Goal: Contribute content: Add original content to the website for others to see

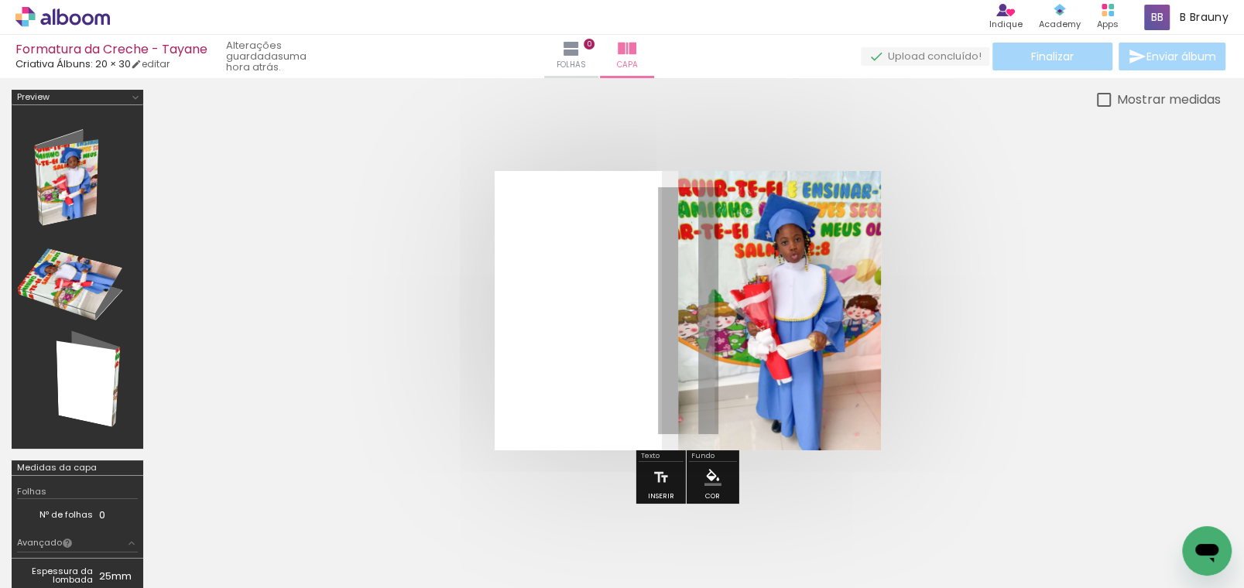
scroll to position [20, 0]
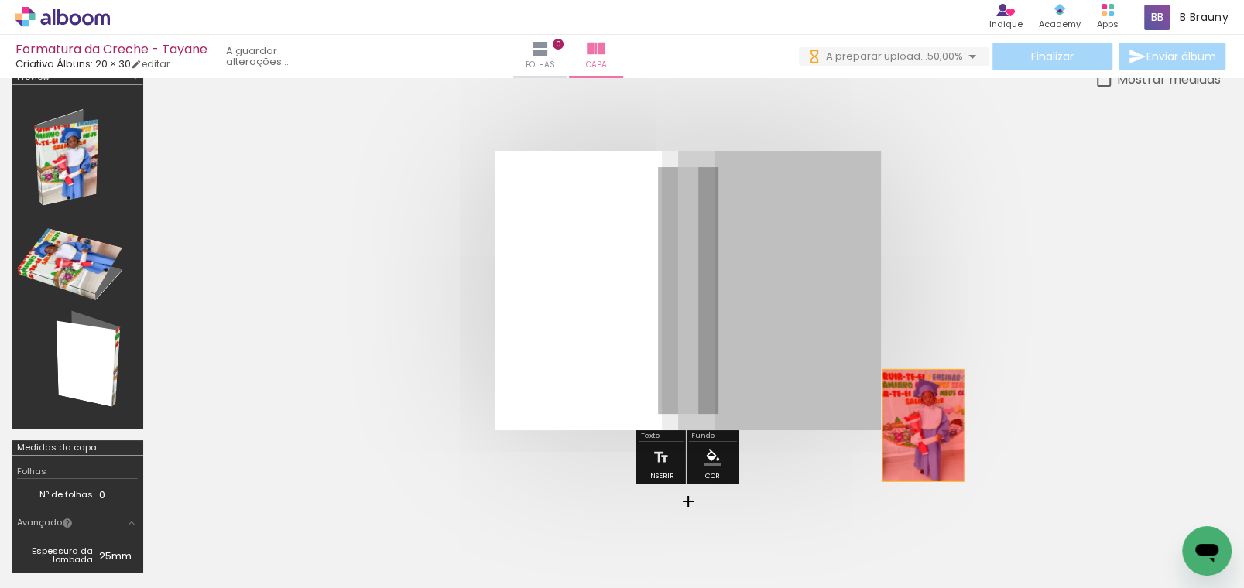
drag, startPoint x: 804, startPoint y: 273, endPoint x: 923, endPoint y: 425, distance: 192.5
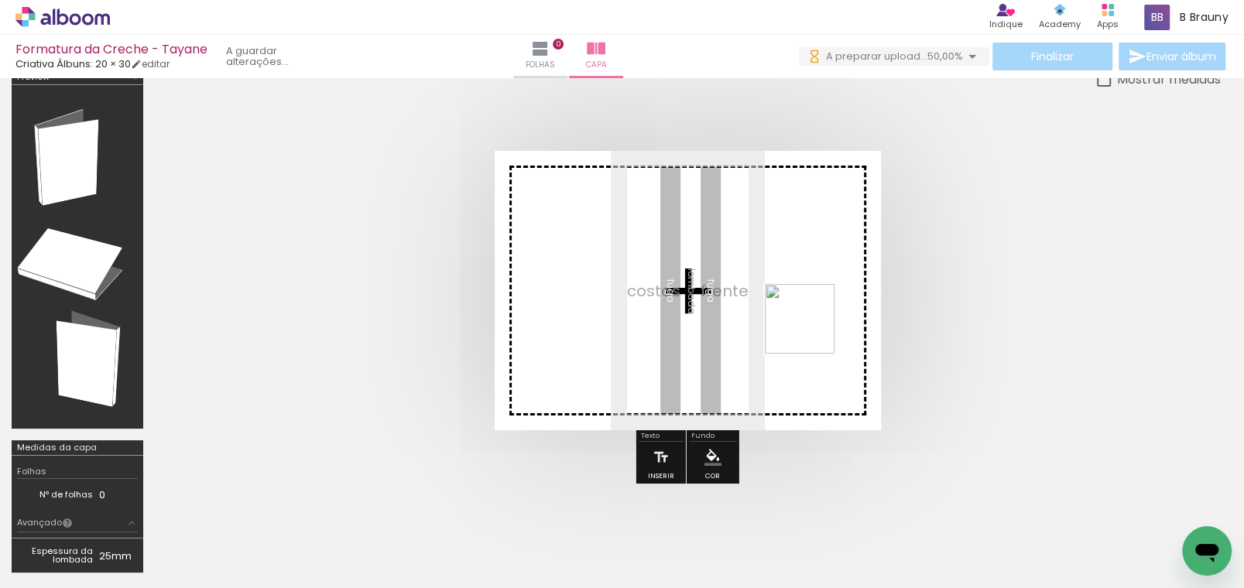
drag, startPoint x: 241, startPoint y: 530, endPoint x: 811, endPoint y: 331, distance: 604.6
click at [811, 331] on quentale-workspace at bounding box center [622, 294] width 1244 height 588
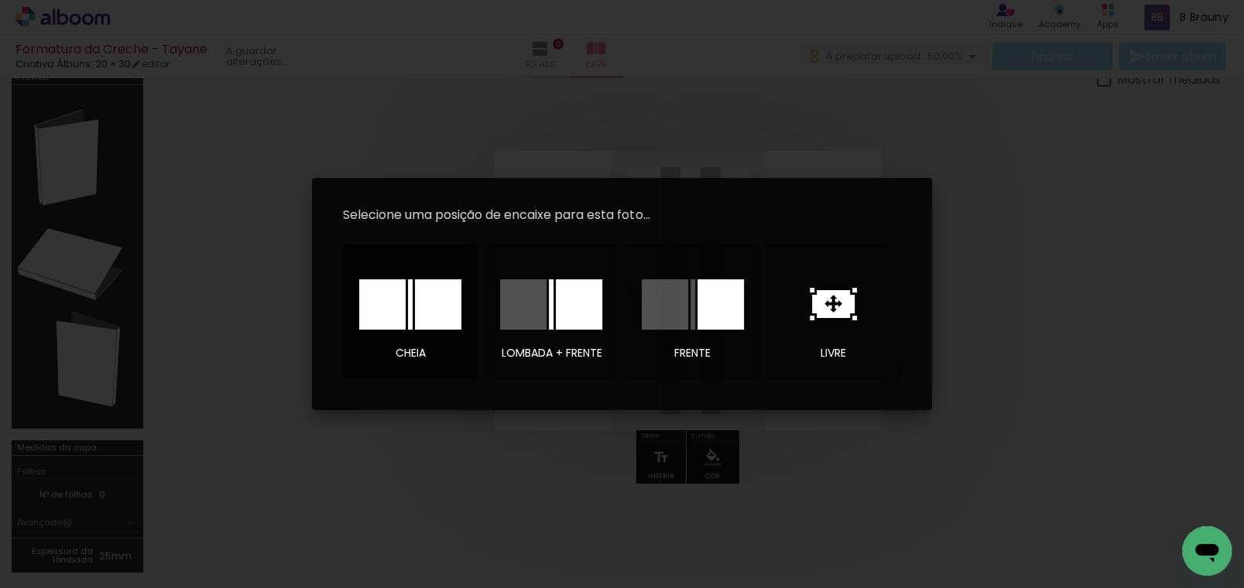
drag, startPoint x: 424, startPoint y: 296, endPoint x: 496, endPoint y: 310, distance: 74.3
click at [424, 298] on div at bounding box center [438, 305] width 46 height 50
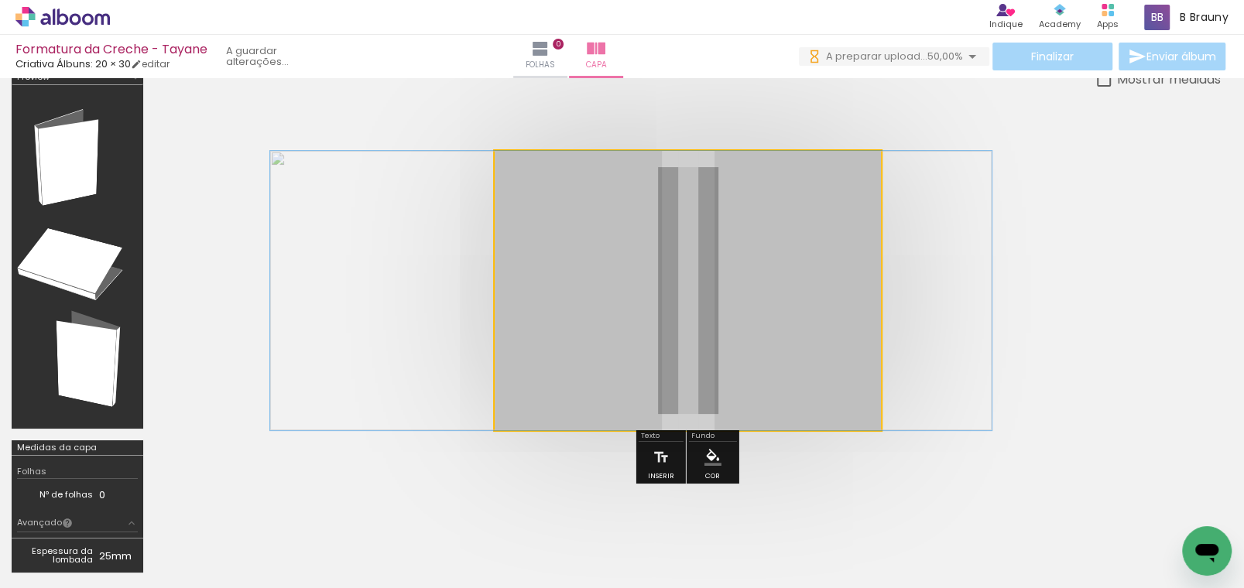
drag, startPoint x: 821, startPoint y: 323, endPoint x: 764, endPoint y: 321, distance: 56.5
drag, startPoint x: 804, startPoint y: 280, endPoint x: 729, endPoint y: 291, distance: 75.9
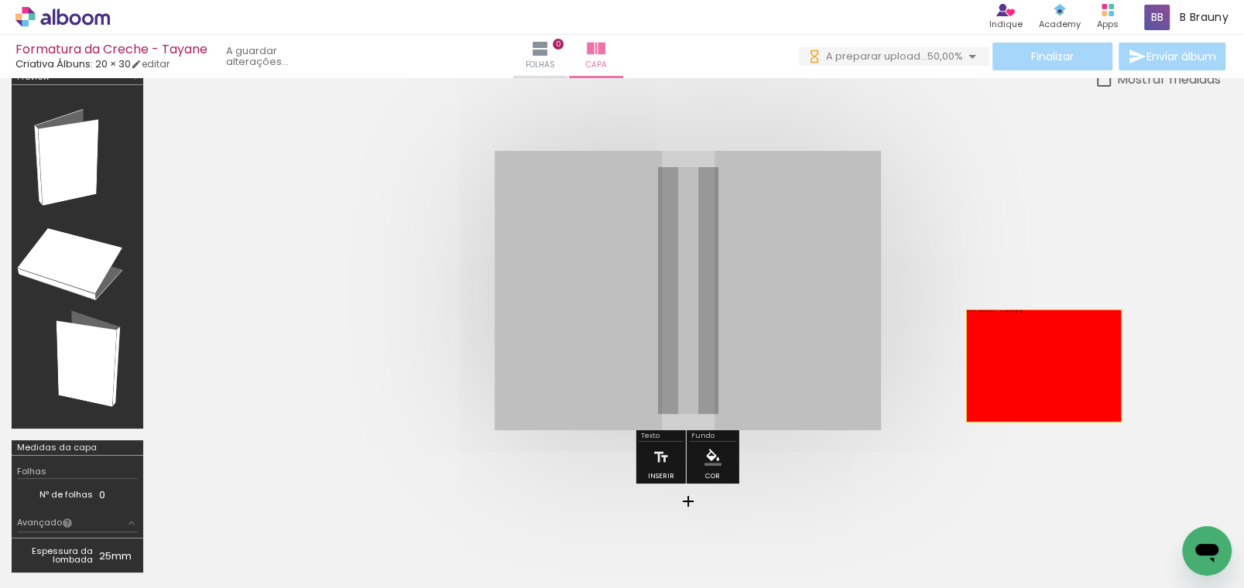
drag, startPoint x: 640, startPoint y: 285, endPoint x: 1044, endPoint y: 365, distance: 411.4
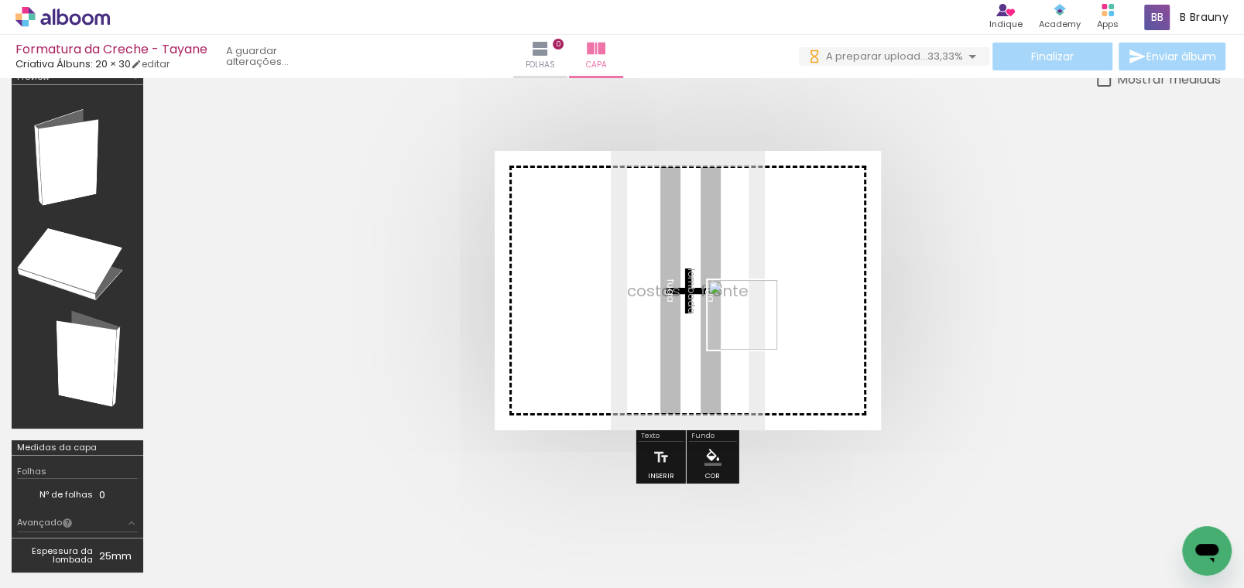
drag, startPoint x: 339, startPoint y: 530, endPoint x: 754, endPoint y: 327, distance: 462.3
click at [754, 327] on quentale-workspace at bounding box center [622, 294] width 1244 height 588
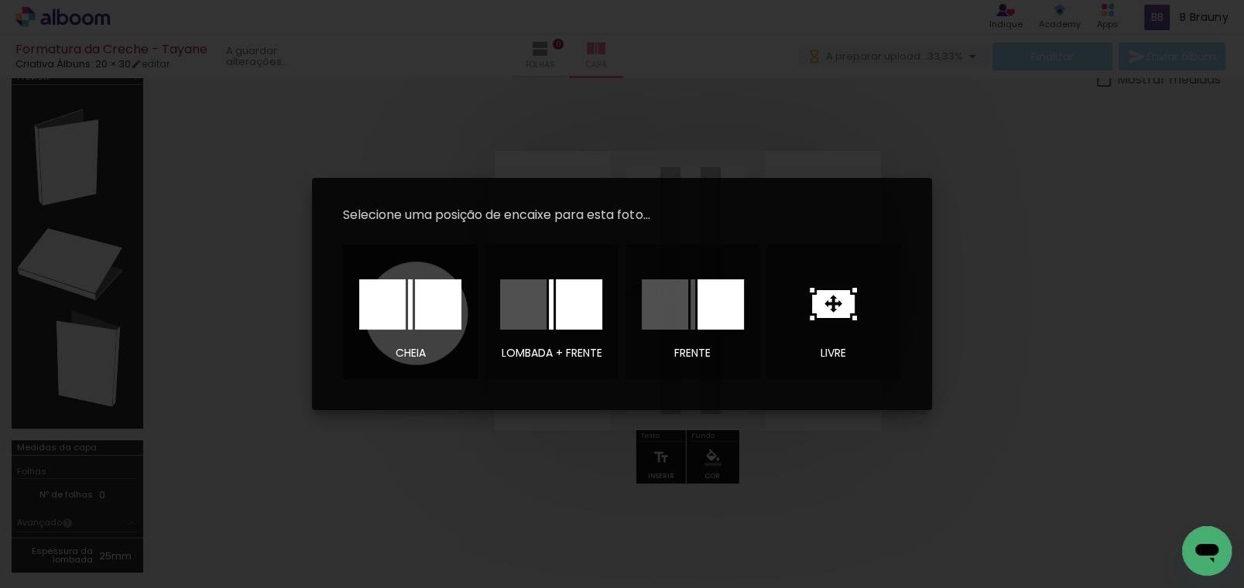
drag, startPoint x: 417, startPoint y: 314, endPoint x: 461, endPoint y: 321, distance: 44.7
click at [419, 312] on div at bounding box center [438, 305] width 46 height 50
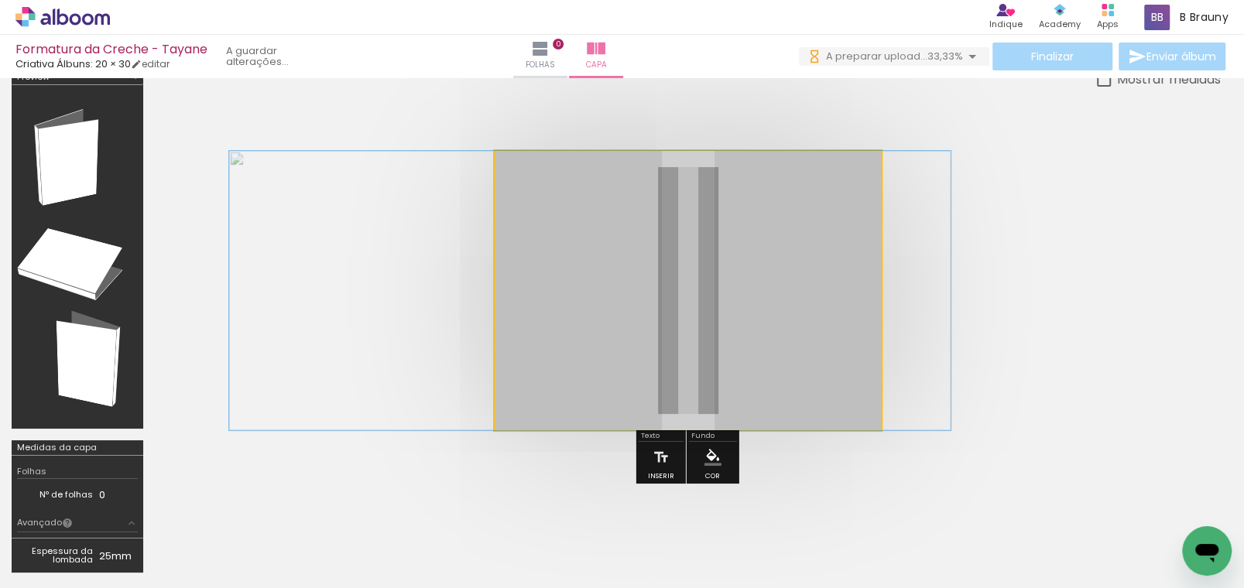
drag, startPoint x: 811, startPoint y: 344, endPoint x: 713, endPoint y: 337, distance: 97.8
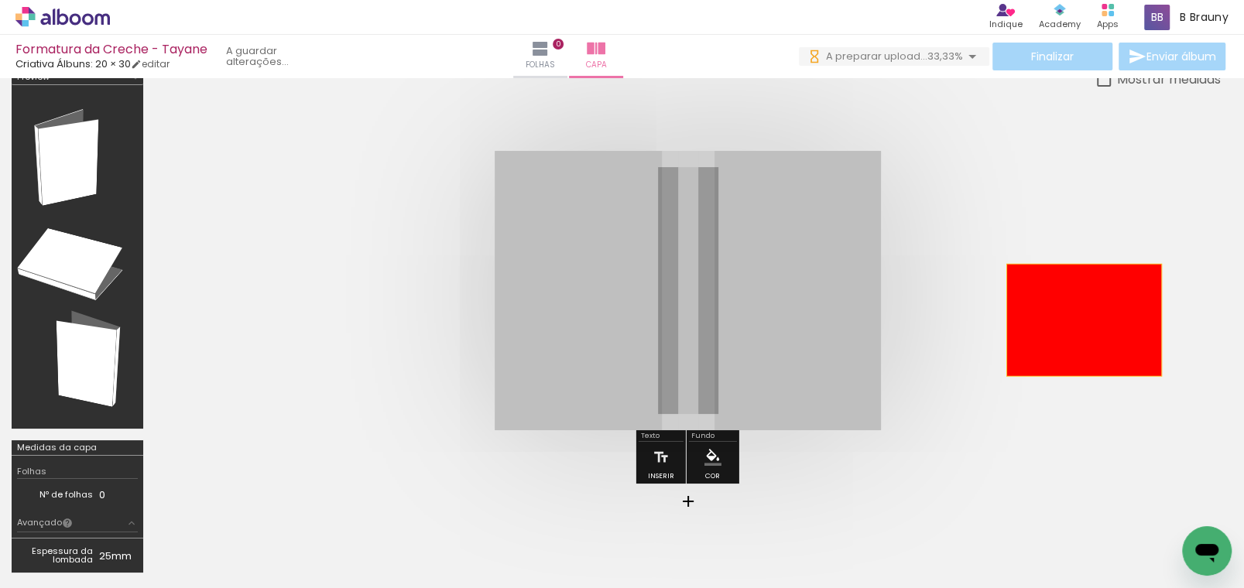
drag, startPoint x: 808, startPoint y: 289, endPoint x: 1109, endPoint y: 318, distance: 302.6
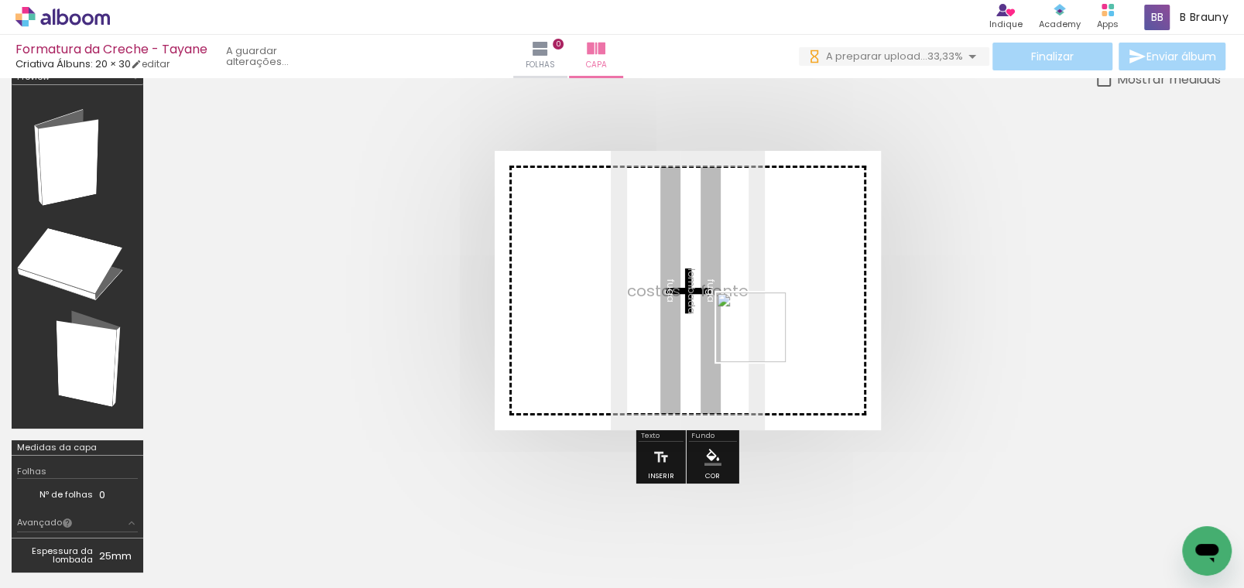
drag, startPoint x: 334, startPoint y: 535, endPoint x: 786, endPoint y: 335, distance: 494.3
click at [786, 335] on quentale-workspace at bounding box center [622, 294] width 1244 height 588
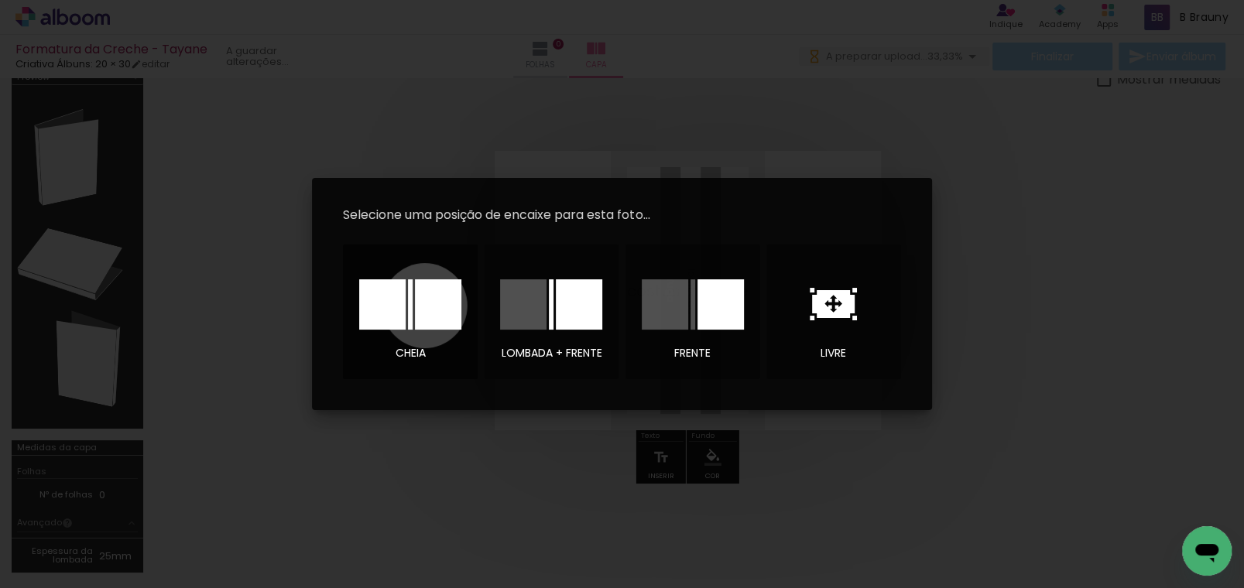
click at [425, 306] on div at bounding box center [438, 305] width 46 height 50
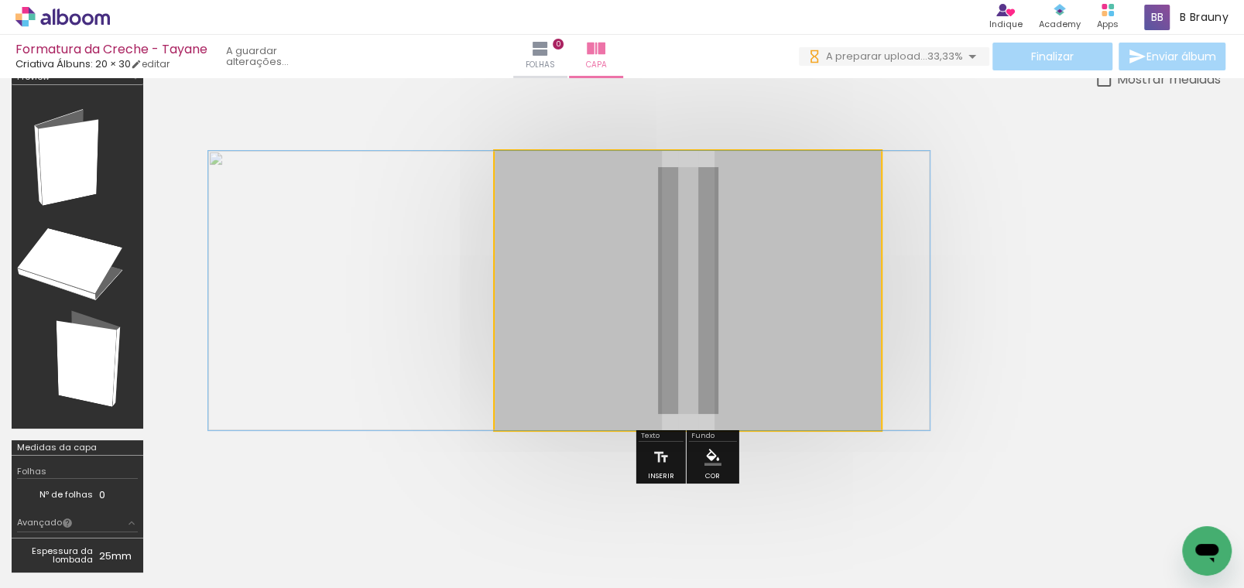
drag, startPoint x: 816, startPoint y: 367, endPoint x: 698, endPoint y: 348, distance: 120.0
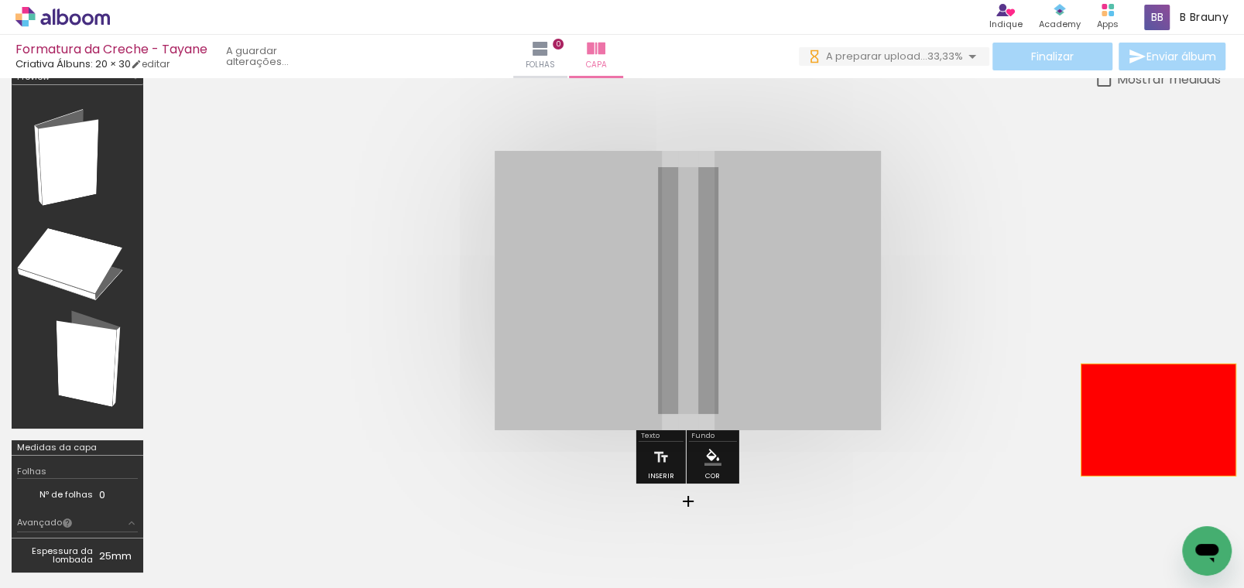
drag, startPoint x: 808, startPoint y: 304, endPoint x: 995, endPoint y: 381, distance: 202.4
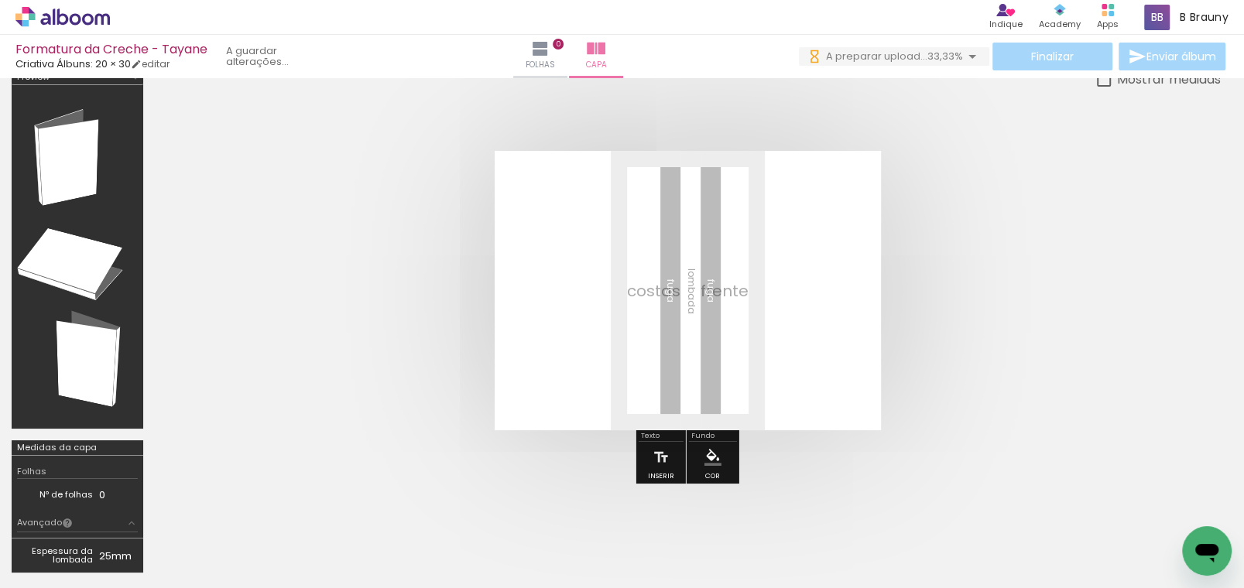
click at [295, 508] on iron-icon at bounding box center [294, 505] width 16 height 16
click at [216, 510] on iron-icon at bounding box center [208, 505] width 16 height 16
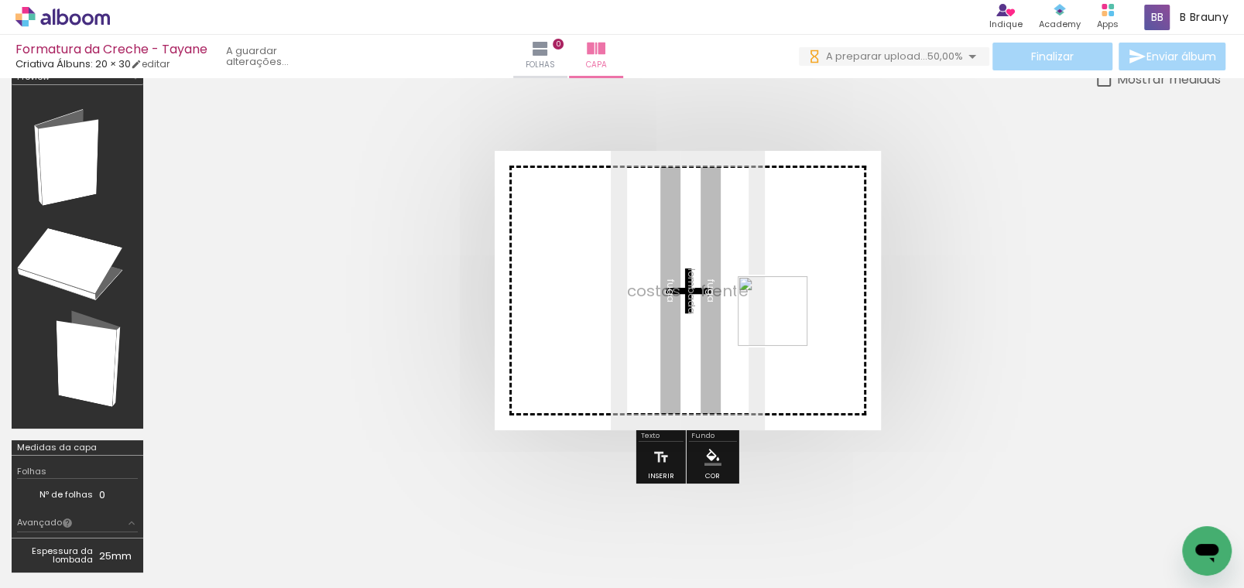
drag, startPoint x: 250, startPoint y: 538, endPoint x: 787, endPoint y: 323, distance: 578.9
click at [787, 323] on quentale-workspace at bounding box center [622, 294] width 1244 height 588
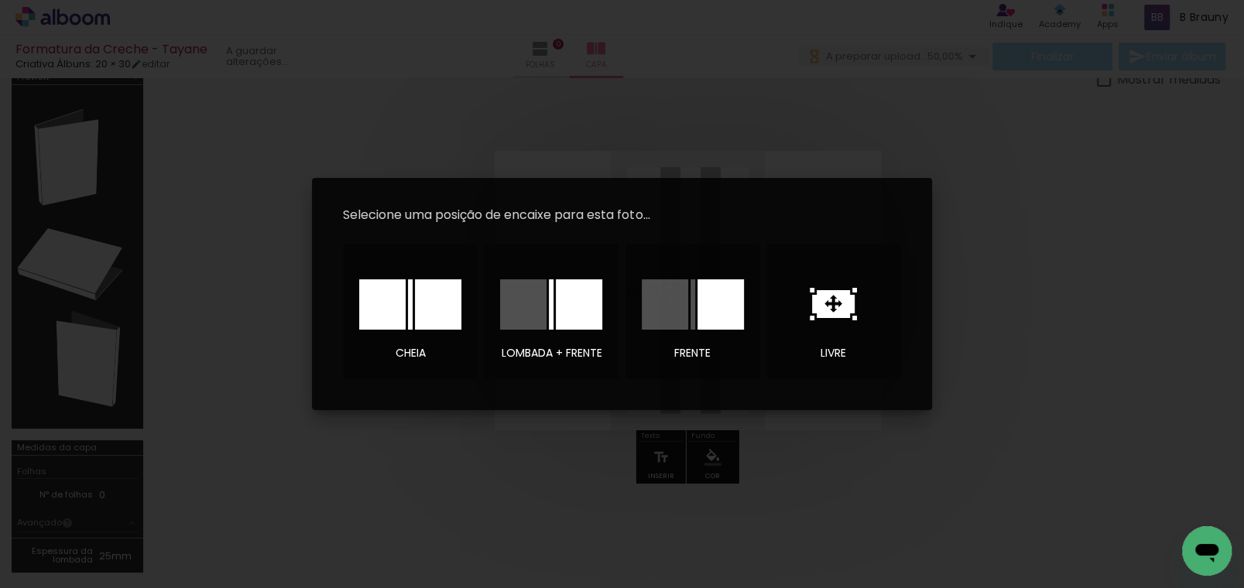
click at [446, 296] on div at bounding box center [438, 305] width 46 height 50
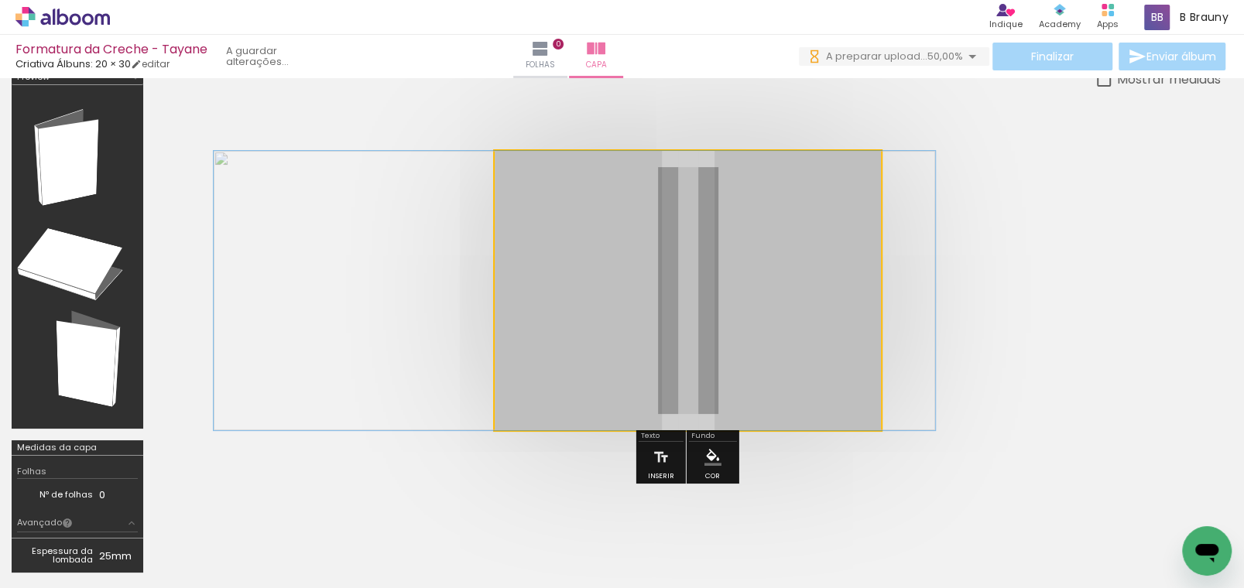
drag, startPoint x: 790, startPoint y: 324, endPoint x: 677, endPoint y: 351, distance: 116.1
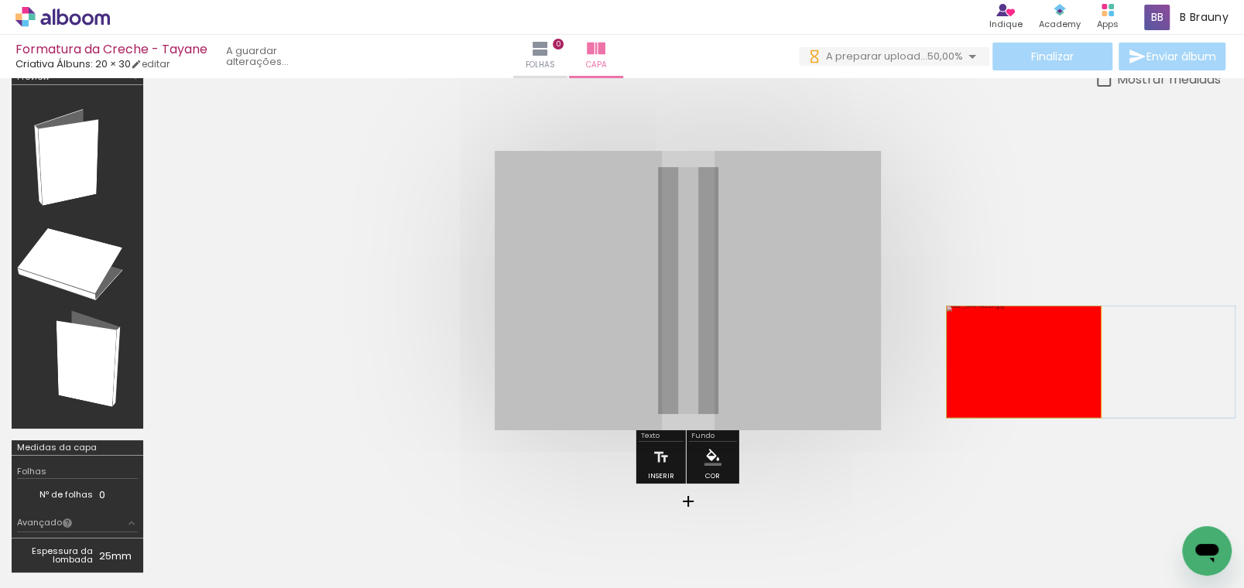
drag, startPoint x: 588, startPoint y: 288, endPoint x: 1029, endPoint y: 348, distance: 445.3
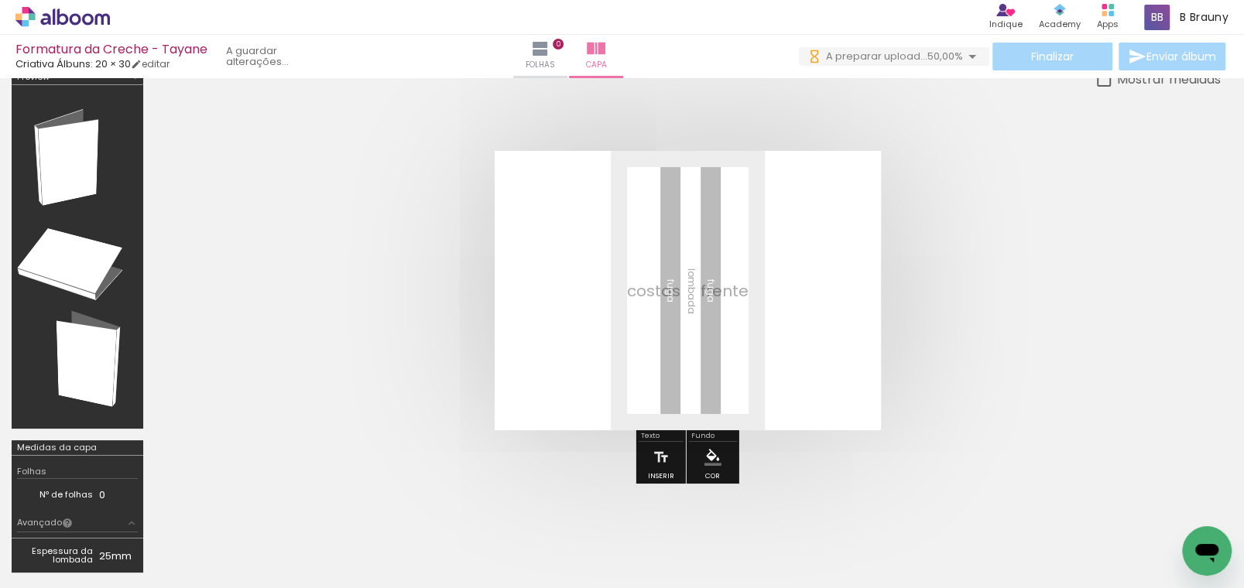
click at [212, 507] on iron-icon at bounding box center [208, 505] width 16 height 16
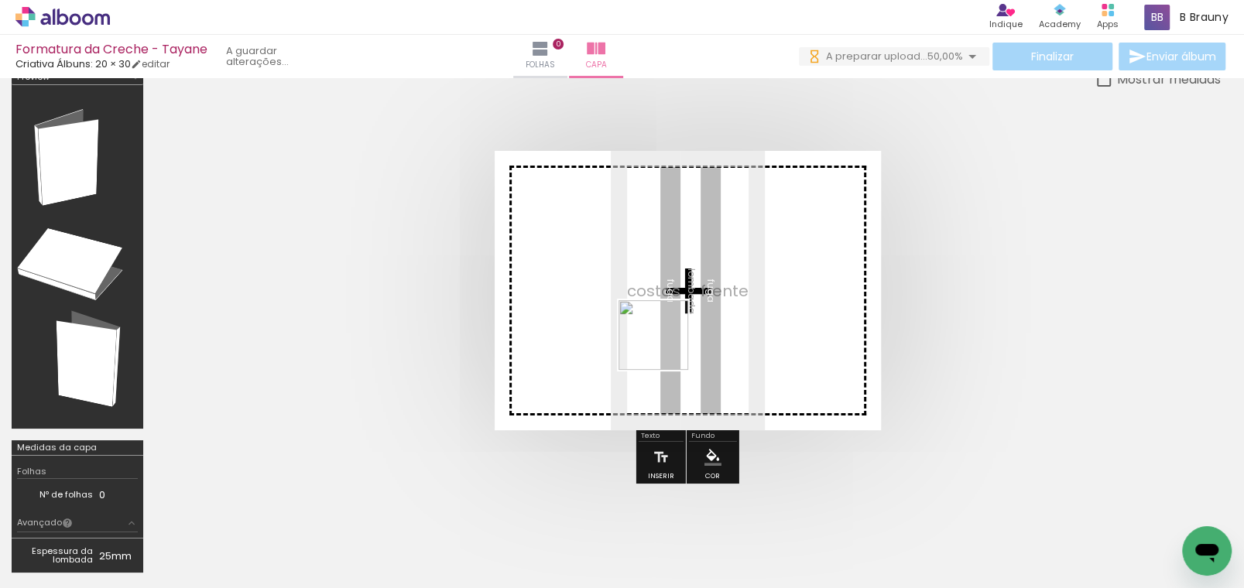
drag, startPoint x: 257, startPoint y: 521, endPoint x: 665, endPoint y: 347, distance: 443.7
click at [665, 347] on quentale-workspace at bounding box center [622, 294] width 1244 height 588
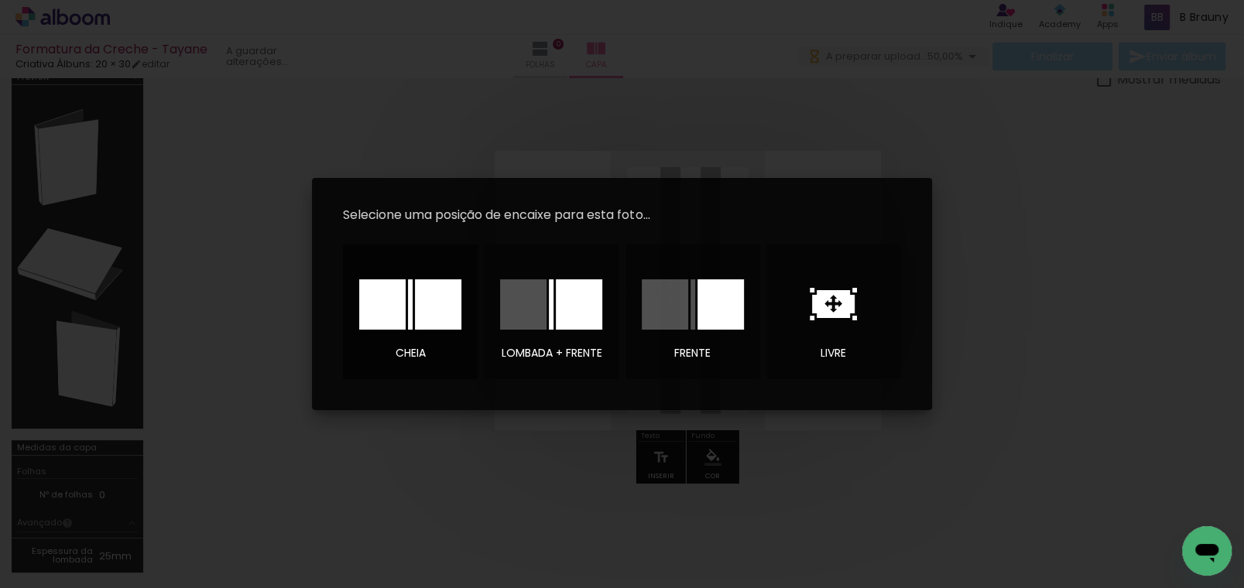
click at [460, 303] on div at bounding box center [438, 305] width 46 height 50
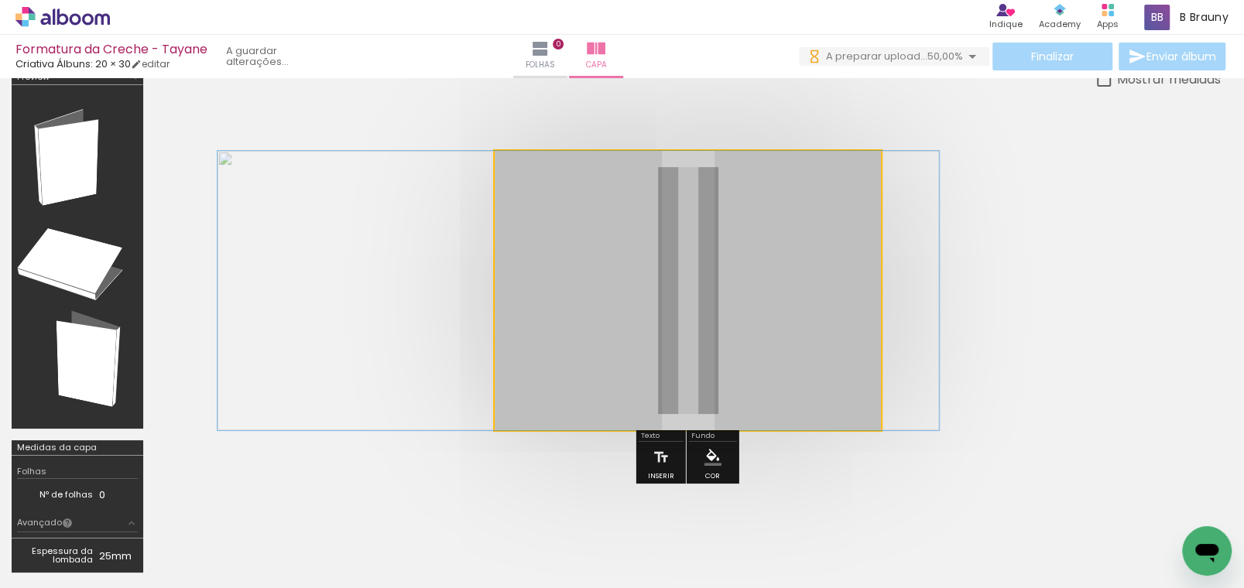
drag, startPoint x: 825, startPoint y: 310, endPoint x: 716, endPoint y: 327, distance: 110.4
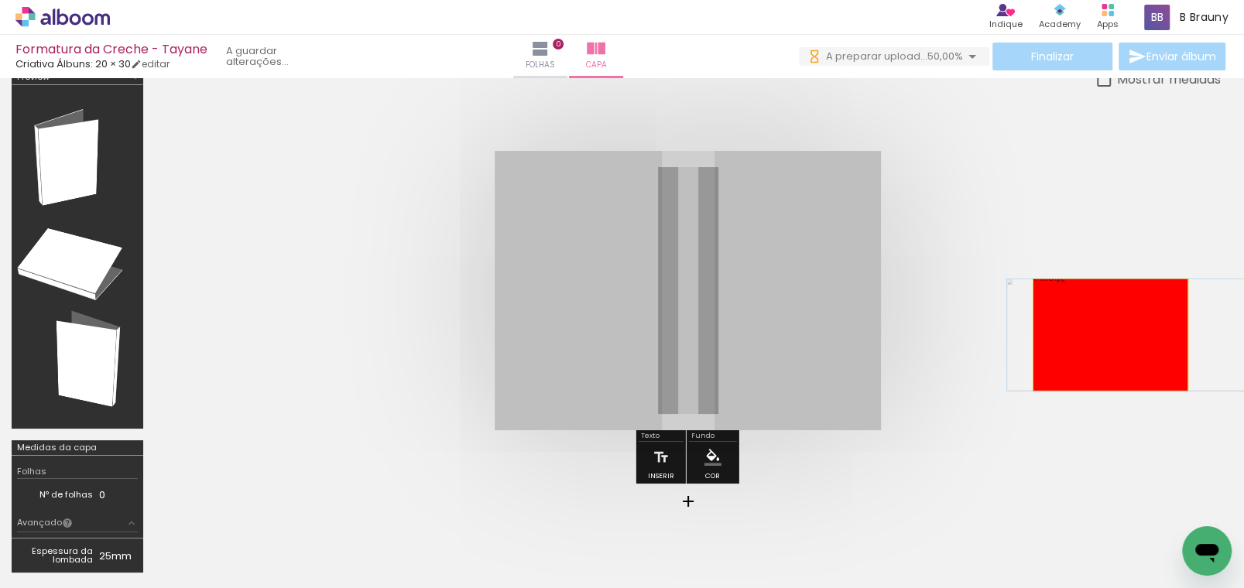
drag, startPoint x: 604, startPoint y: 348, endPoint x: 1110, endPoint y: 334, distance: 506.6
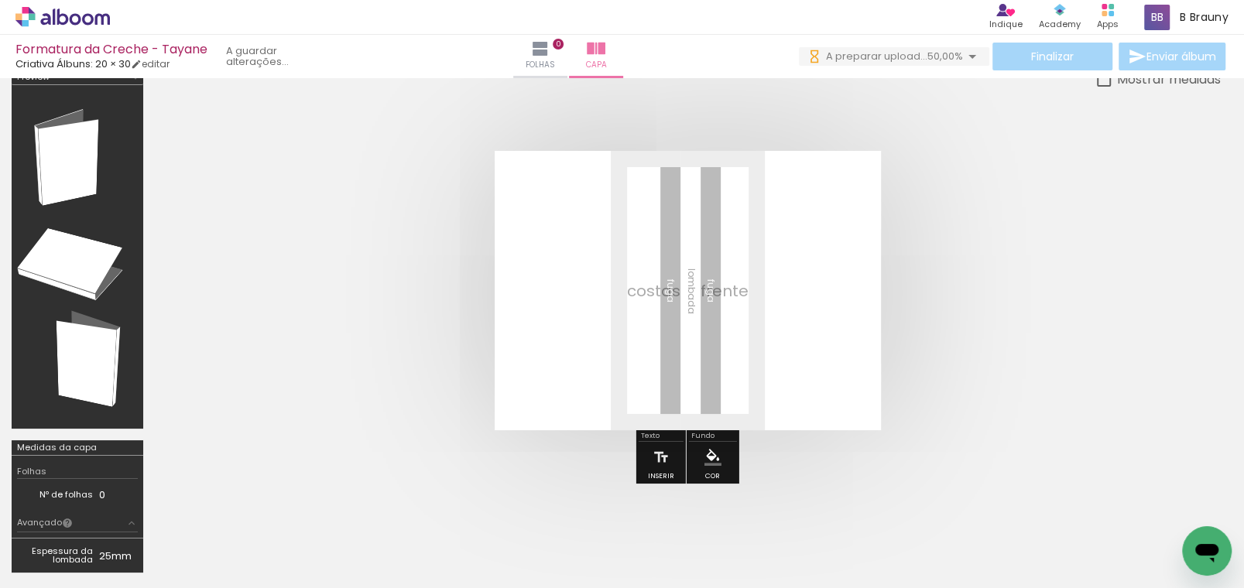
click at [214, 508] on iron-icon at bounding box center [208, 505] width 16 height 16
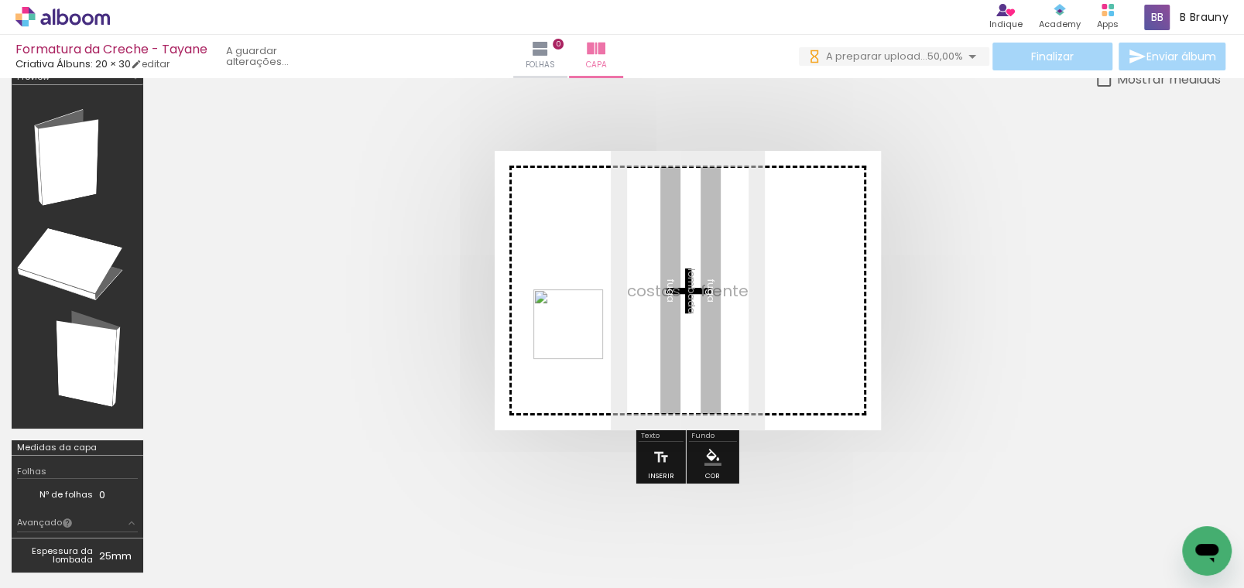
drag, startPoint x: 271, startPoint y: 527, endPoint x: 601, endPoint y: 293, distance: 403.9
click at [601, 293] on quentale-workspace at bounding box center [622, 294] width 1244 height 588
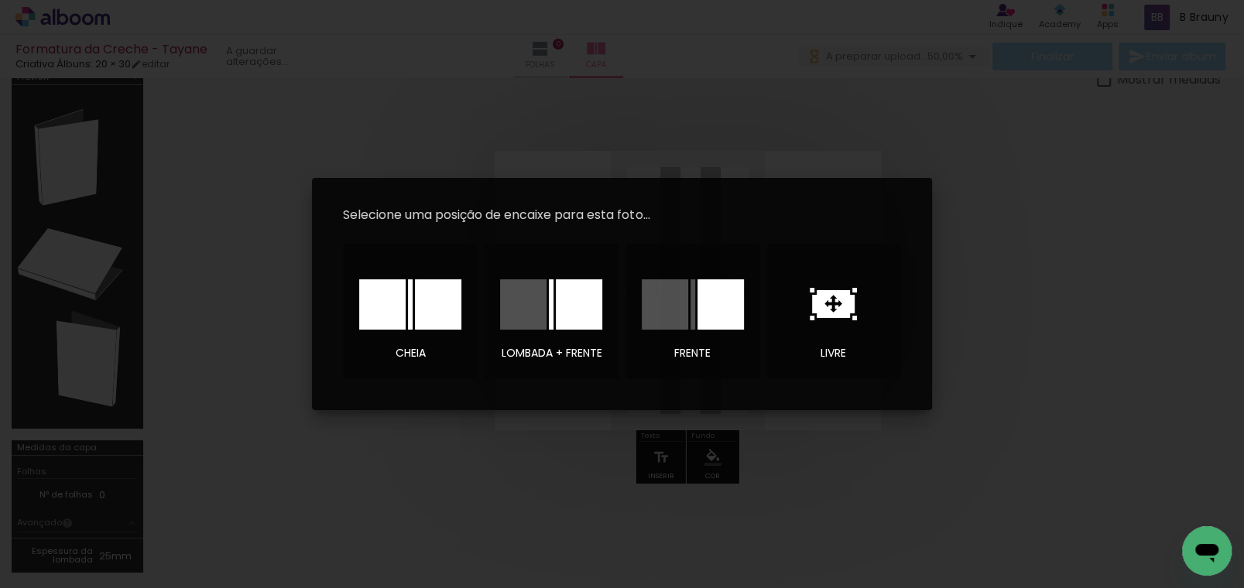
drag, startPoint x: 416, startPoint y: 331, endPoint x: 424, endPoint y: 327, distance: 9.4
click at [416, 331] on div at bounding box center [410, 304] width 108 height 77
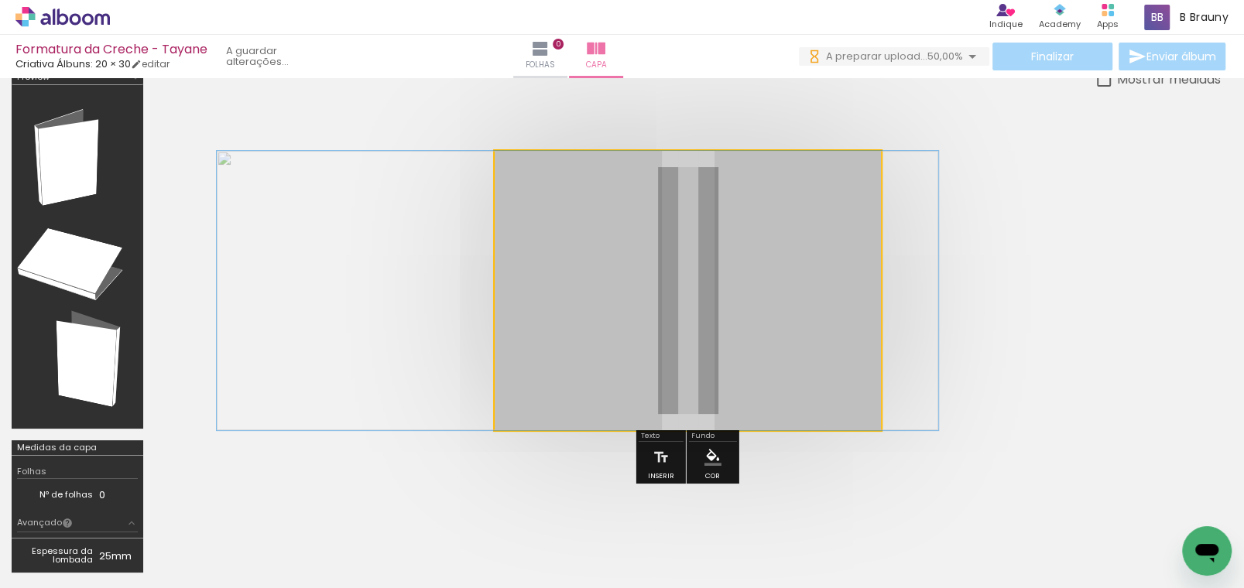
drag, startPoint x: 816, startPoint y: 341, endPoint x: 706, endPoint y: 340, distance: 110.0
drag, startPoint x: 842, startPoint y: 350, endPoint x: 842, endPoint y: 362, distance: 11.6
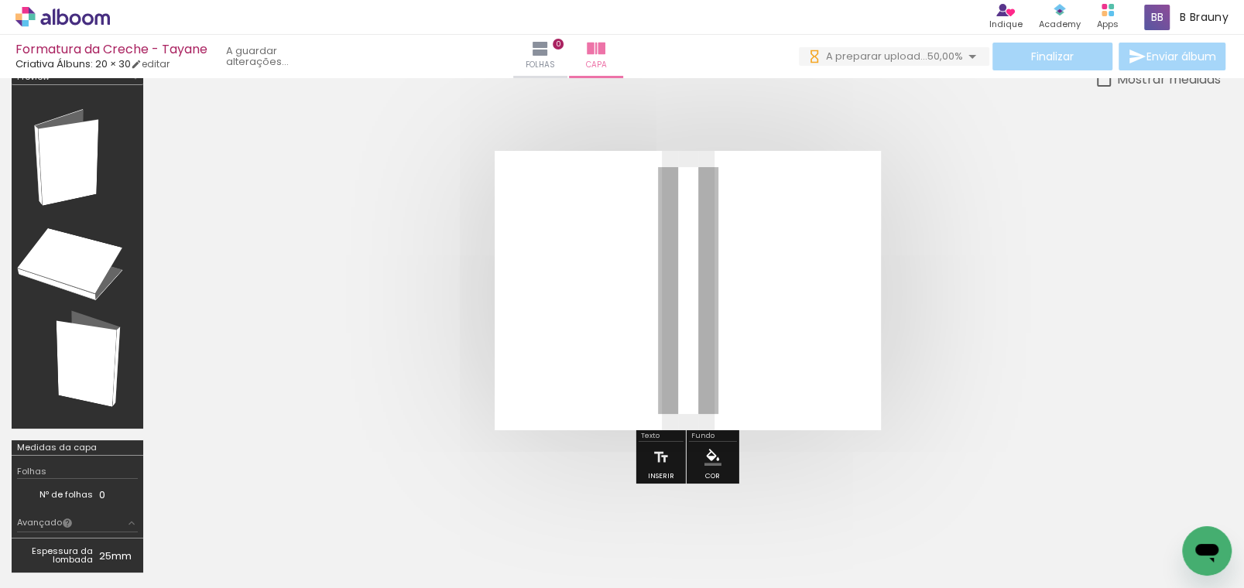
click at [216, 509] on iron-icon at bounding box center [208, 505] width 16 height 16
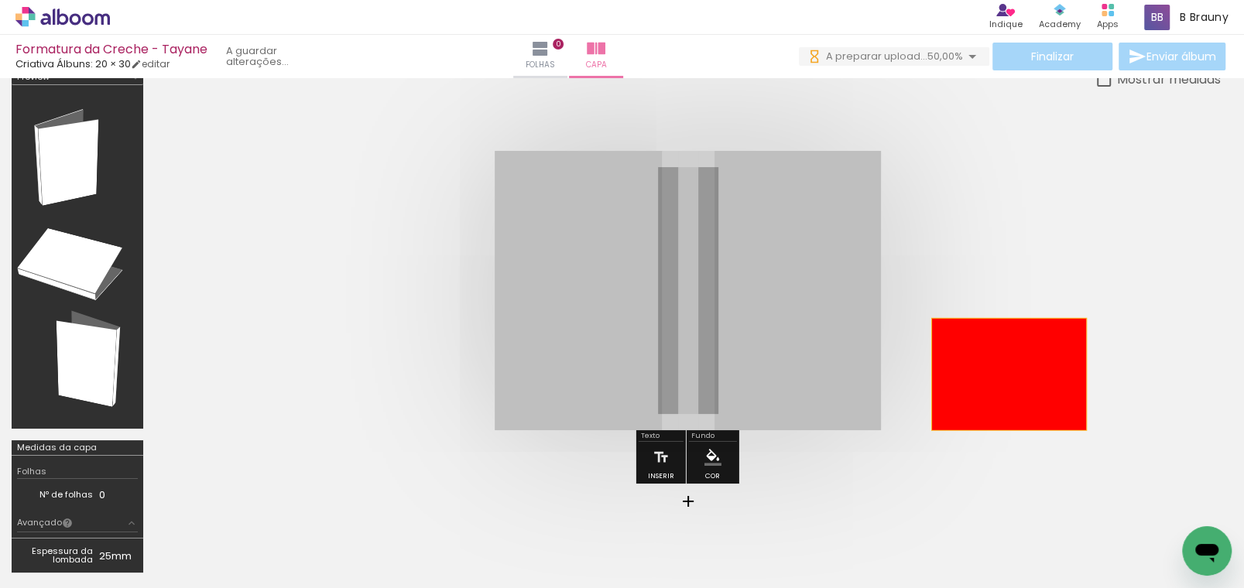
drag, startPoint x: 792, startPoint y: 286, endPoint x: 1001, endPoint y: 352, distance: 219.2
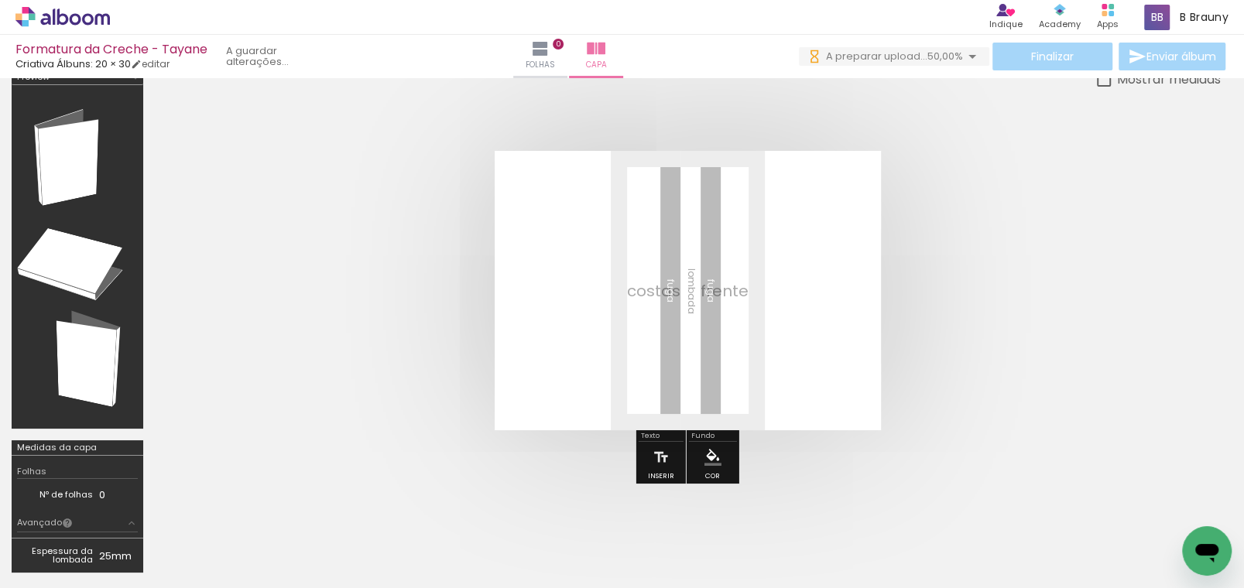
click at [212, 513] on iron-icon at bounding box center [208, 505] width 16 height 16
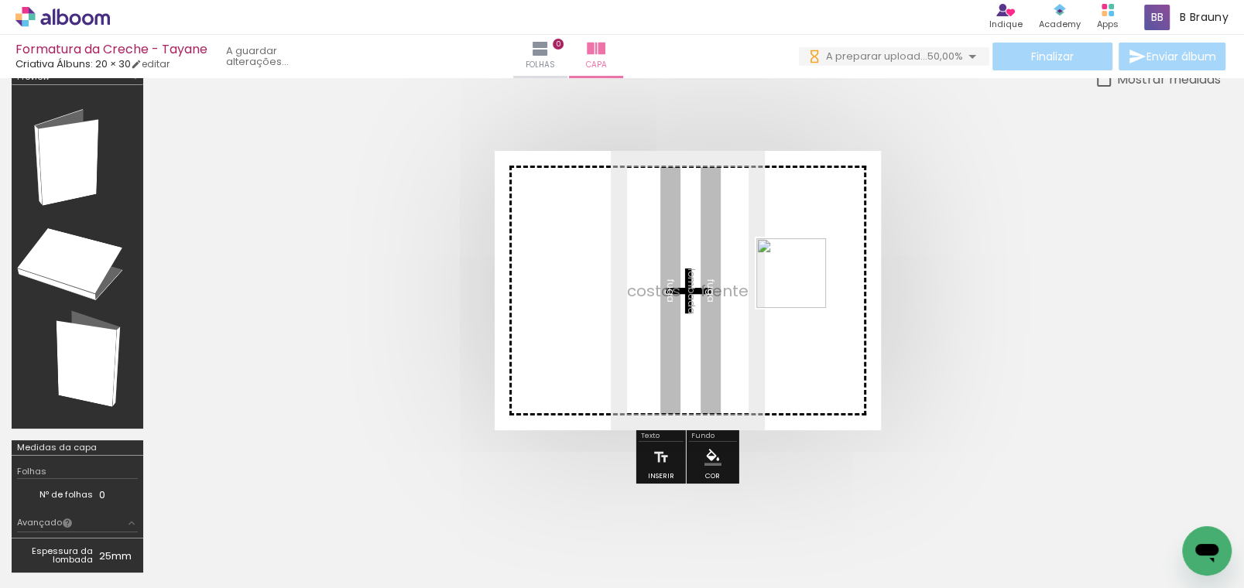
drag, startPoint x: 263, startPoint y: 533, endPoint x: 803, endPoint y: 285, distance: 594.2
click at [803, 285] on quentale-workspace at bounding box center [622, 294] width 1244 height 588
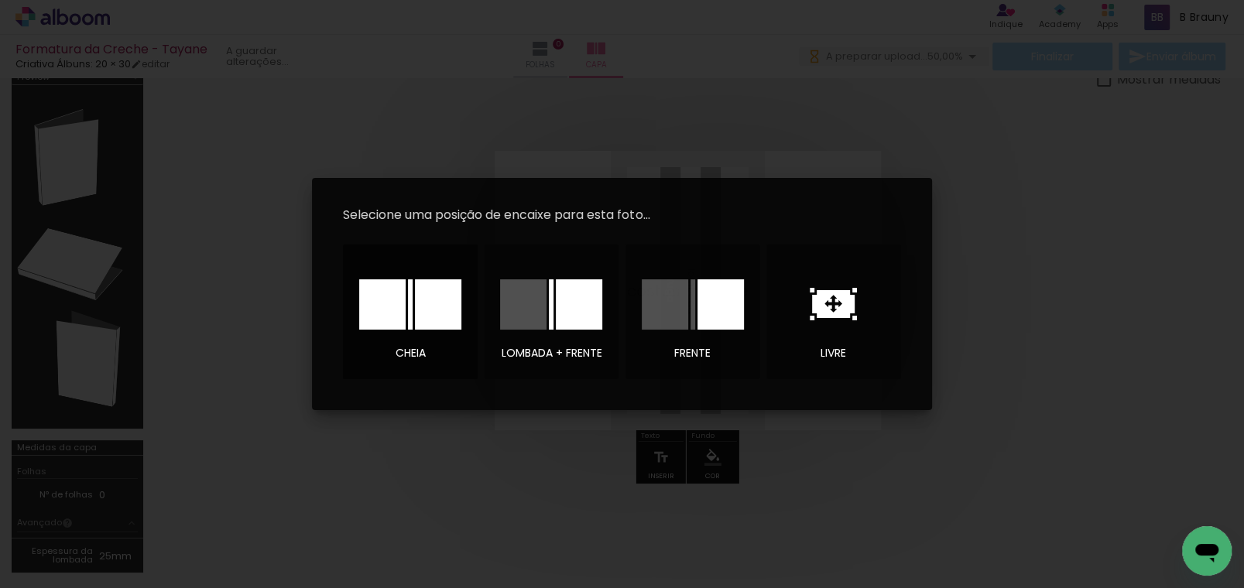
click at [431, 295] on div at bounding box center [438, 305] width 46 height 50
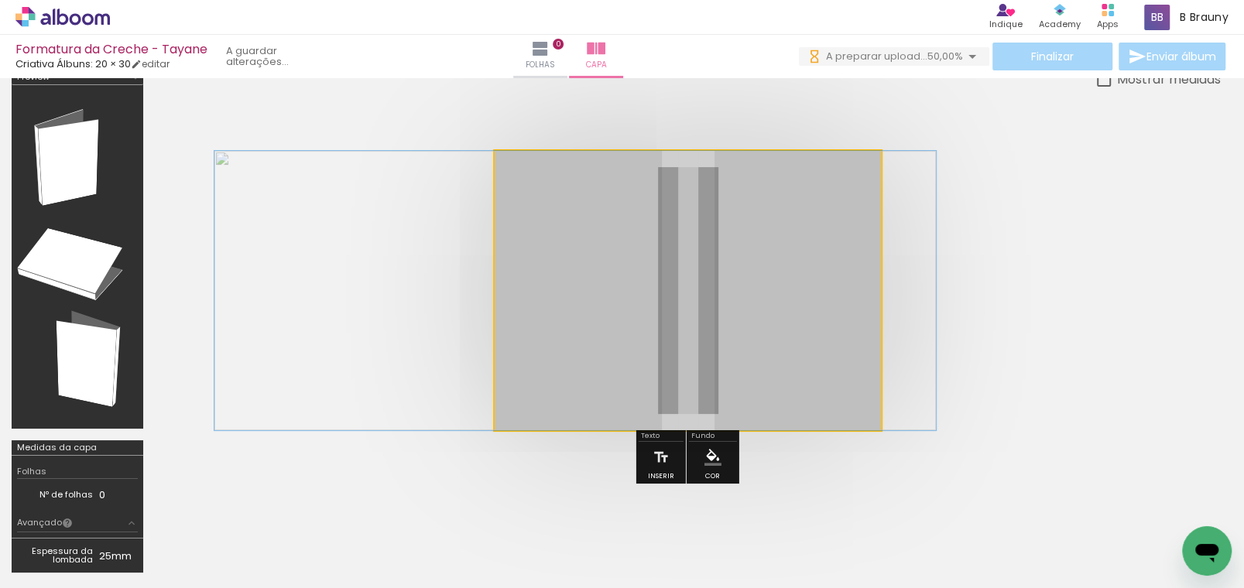
drag, startPoint x: 808, startPoint y: 319, endPoint x: 695, endPoint y: 343, distance: 114.8
drag, startPoint x: 747, startPoint y: 300, endPoint x: 750, endPoint y: 314, distance: 14.9
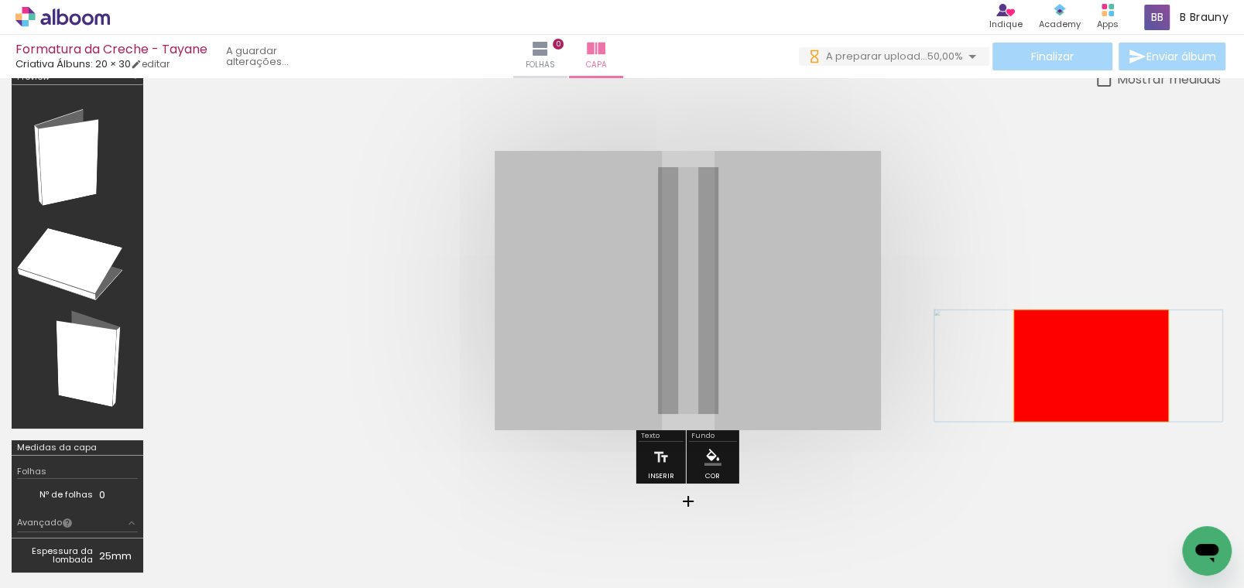
drag, startPoint x: 795, startPoint y: 339, endPoint x: 1091, endPoint y: 365, distance: 296.9
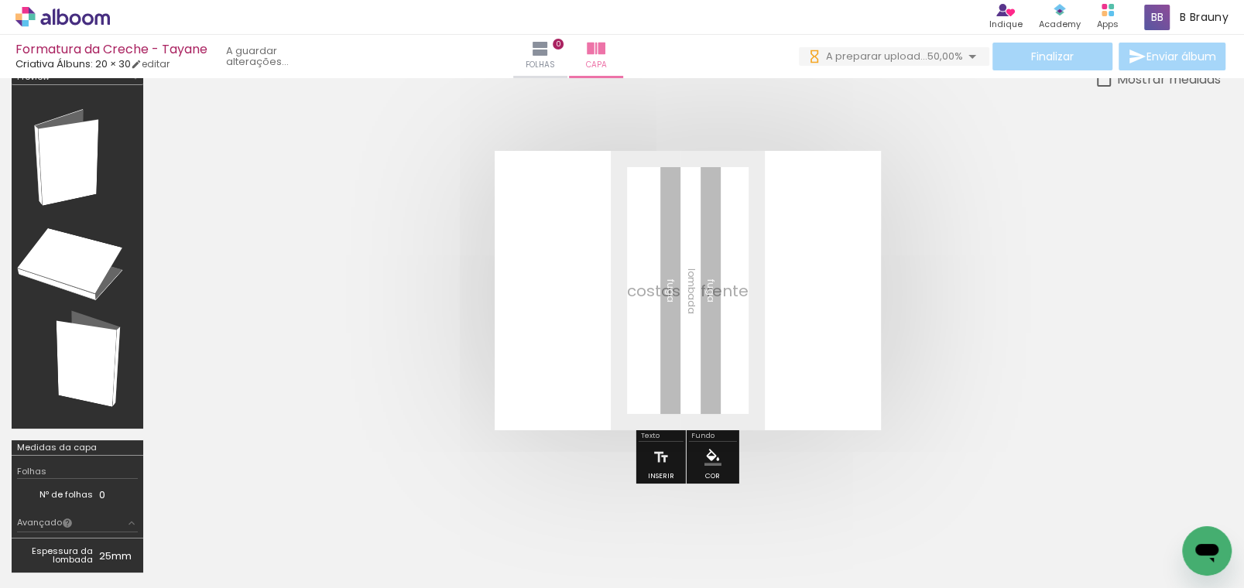
click at [208, 509] on iron-icon at bounding box center [208, 505] width 16 height 16
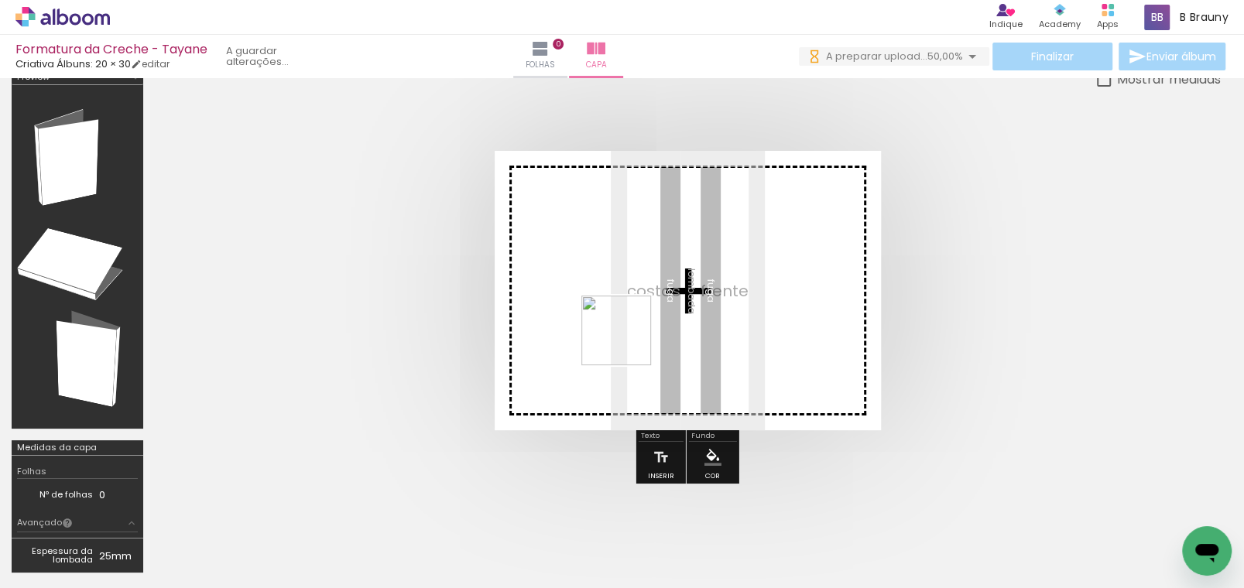
drag, startPoint x: 252, startPoint y: 528, endPoint x: 628, endPoint y: 341, distance: 419.3
click at [628, 341] on quentale-workspace at bounding box center [622, 294] width 1244 height 588
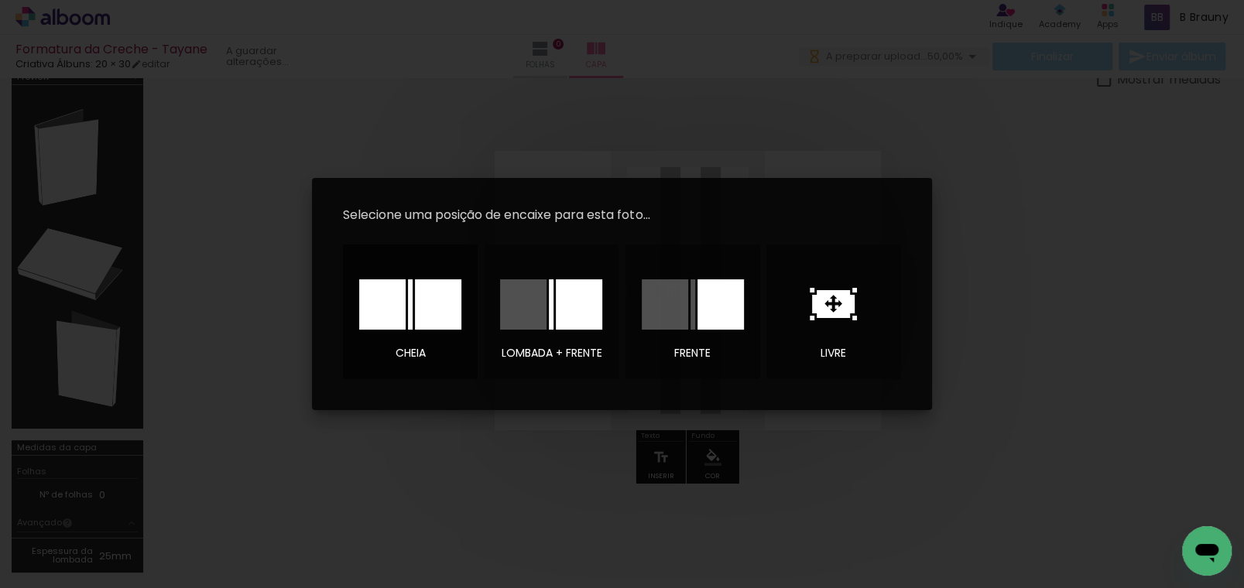
click at [451, 301] on div at bounding box center [438, 305] width 46 height 50
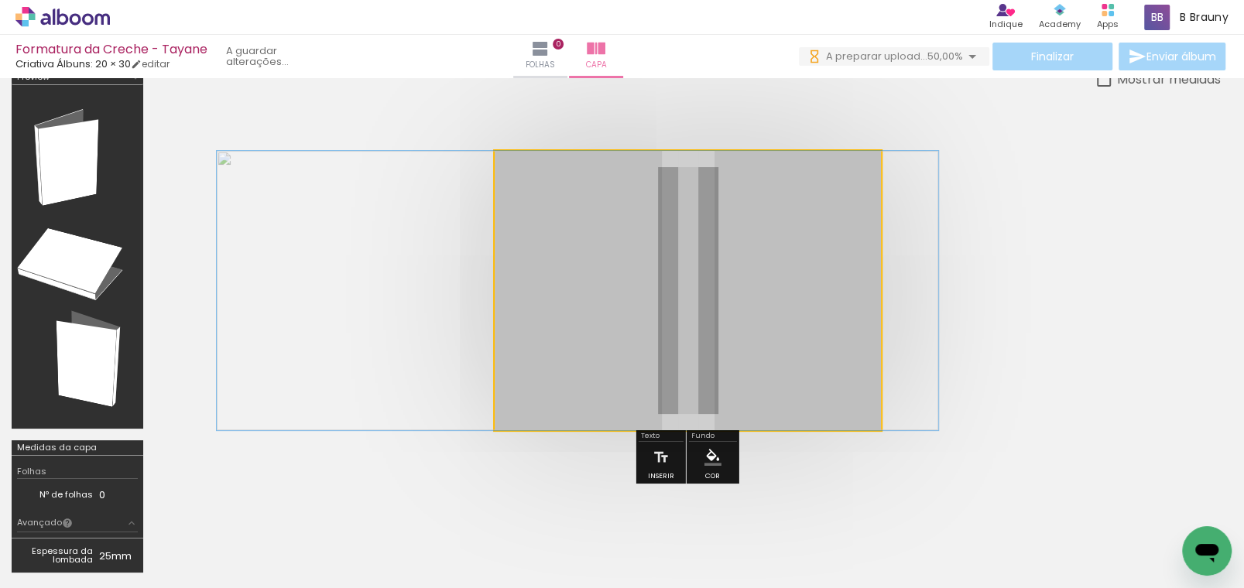
drag, startPoint x: 823, startPoint y: 367, endPoint x: 713, endPoint y: 368, distance: 110.0
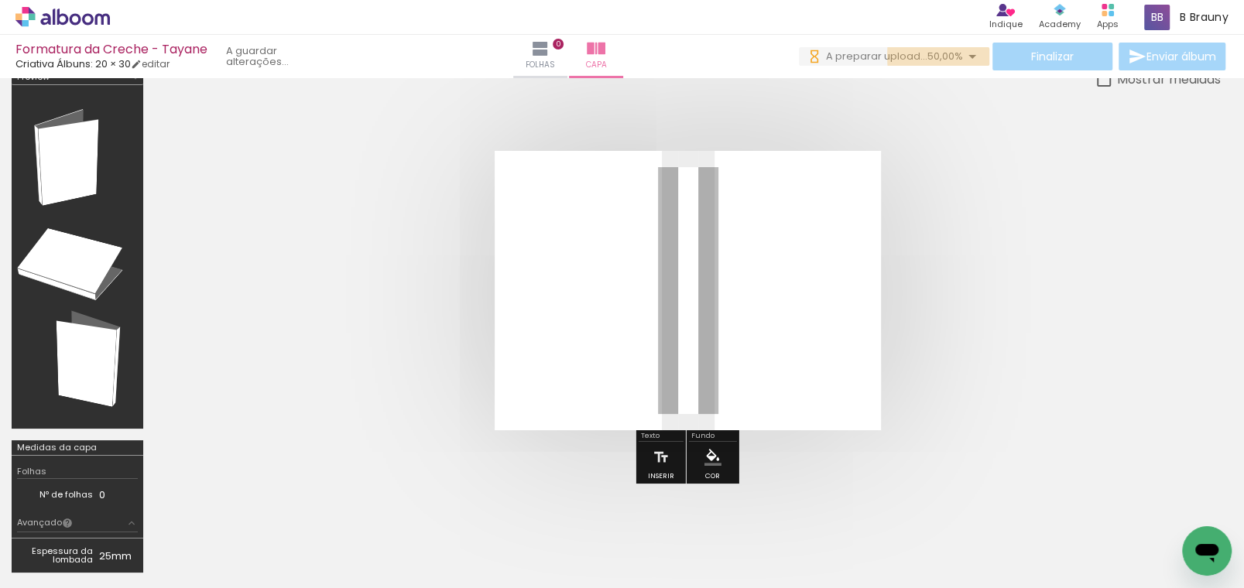
click at [965, 56] on iron-icon at bounding box center [972, 56] width 19 height 19
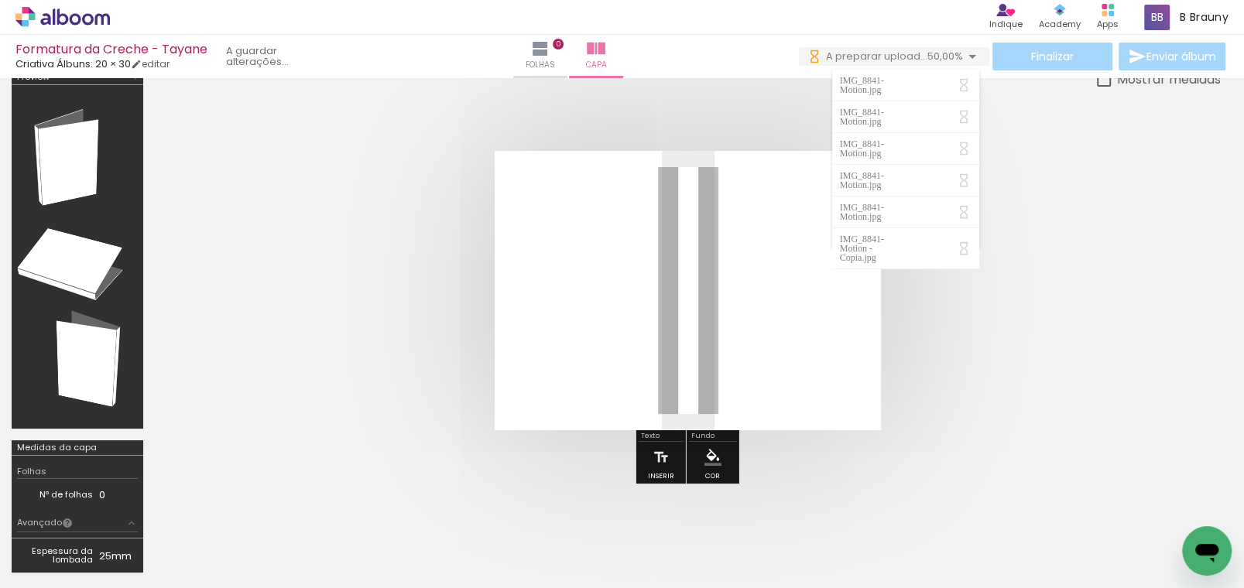
click at [1062, 115] on div at bounding box center [688, 290] width 1066 height 403
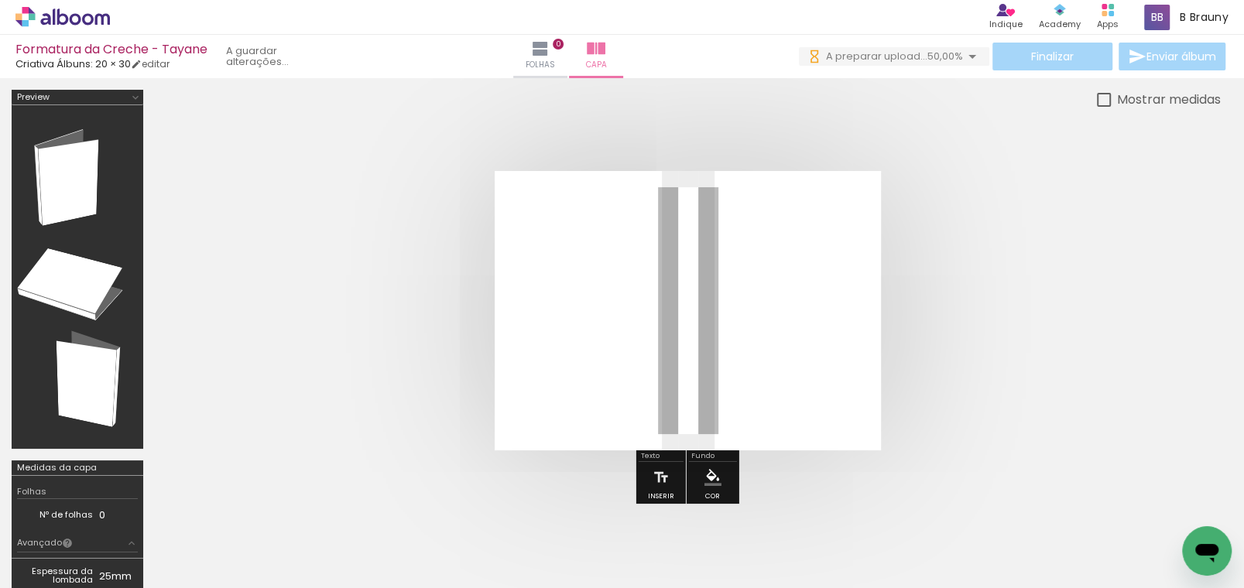
scroll to position [77, 0]
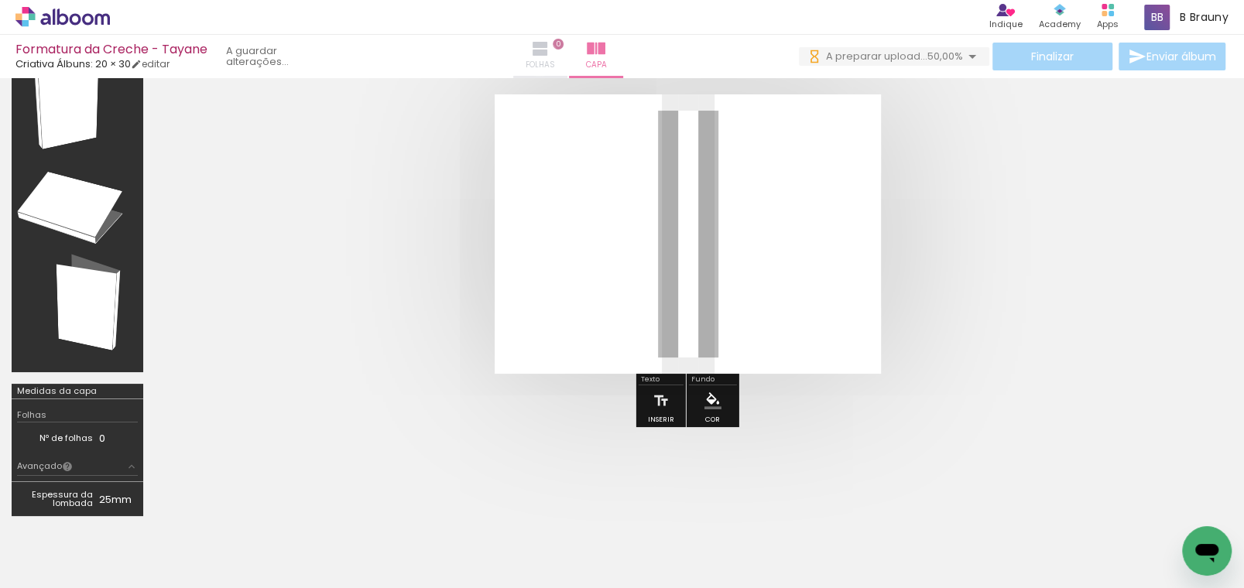
click at [550, 57] on iron-icon at bounding box center [540, 48] width 19 height 19
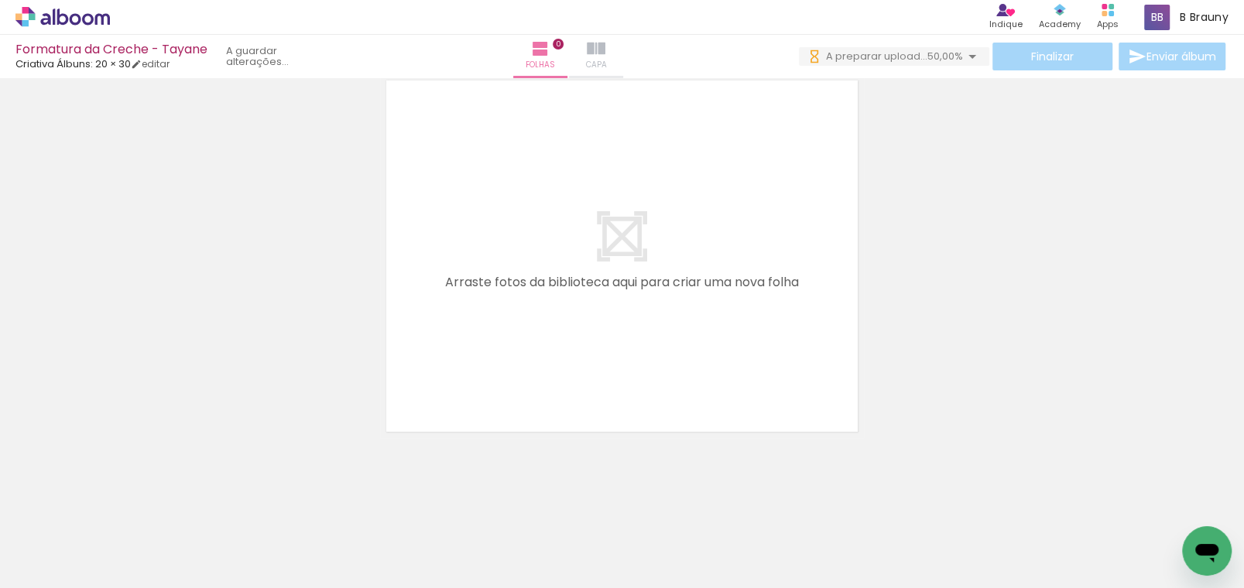
click at [605, 53] on iron-icon at bounding box center [596, 48] width 19 height 19
